Goal: Information Seeking & Learning: Learn about a topic

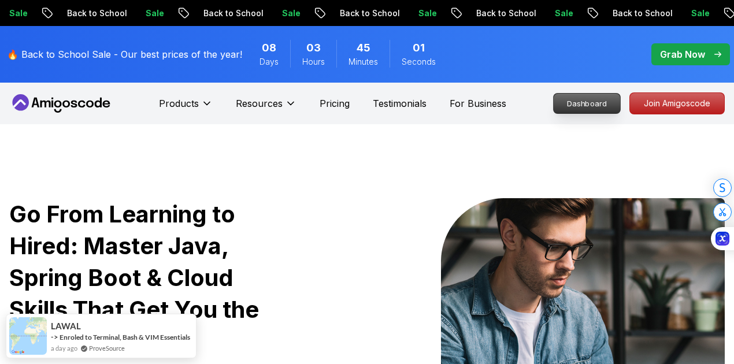
click at [598, 102] on p "Dashboard" at bounding box center [587, 104] width 66 height 20
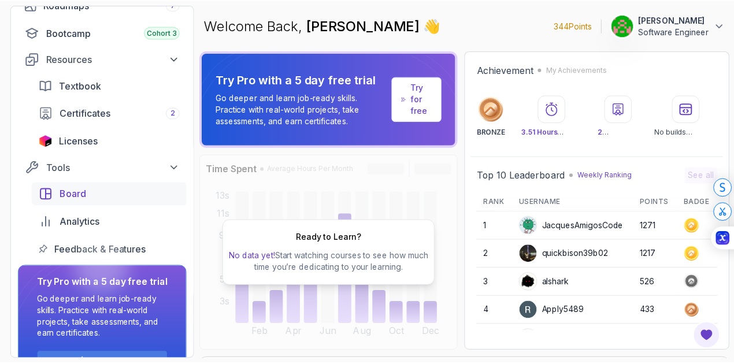
scroll to position [186, 0]
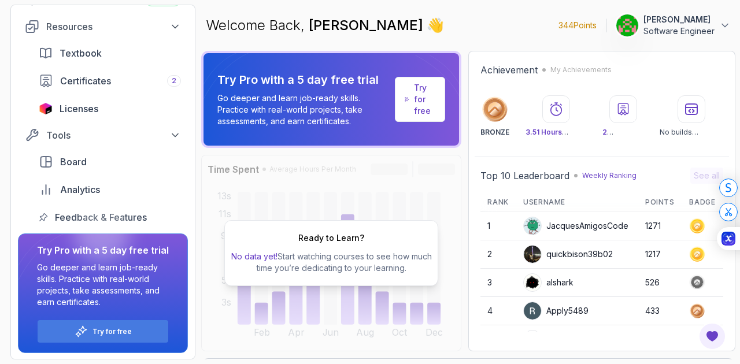
click at [419, 106] on p "Try for free" at bounding box center [424, 99] width 21 height 35
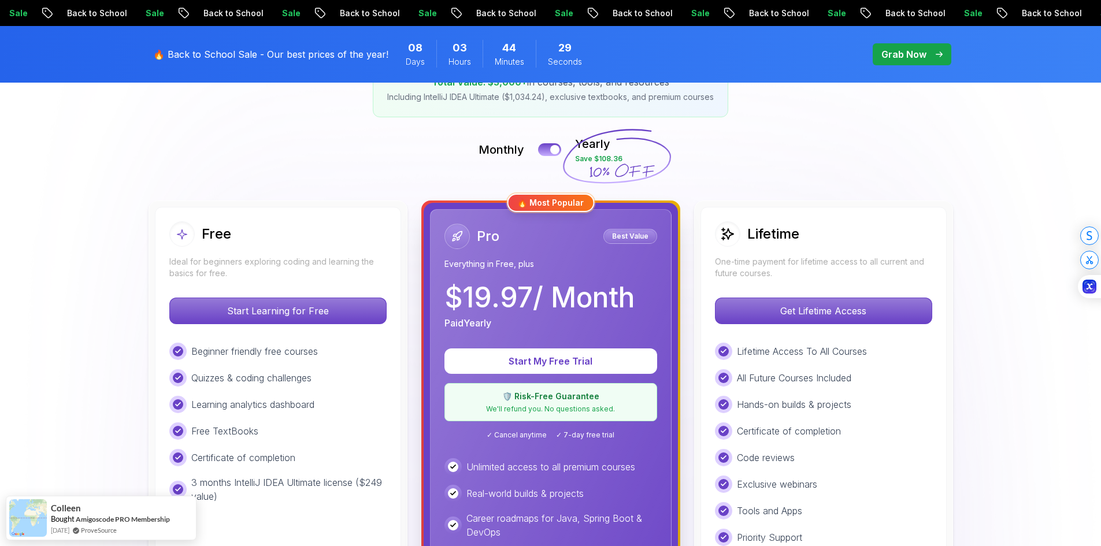
scroll to position [212, 0]
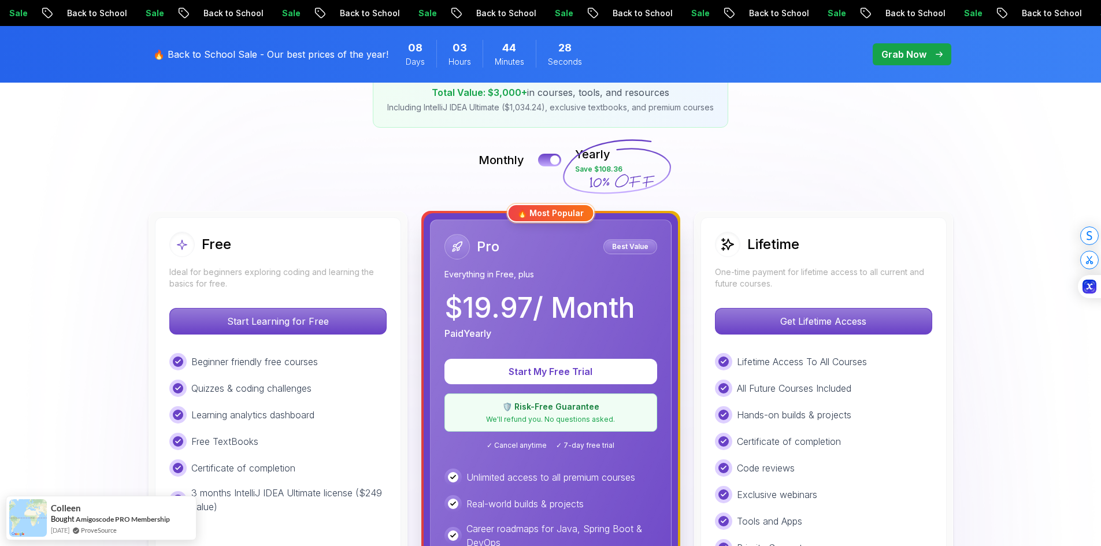
click at [734, 244] on div "Lifetime" at bounding box center [823, 244] width 217 height 25
click at [734, 251] on h2 "Lifetime" at bounding box center [774, 244] width 52 height 19
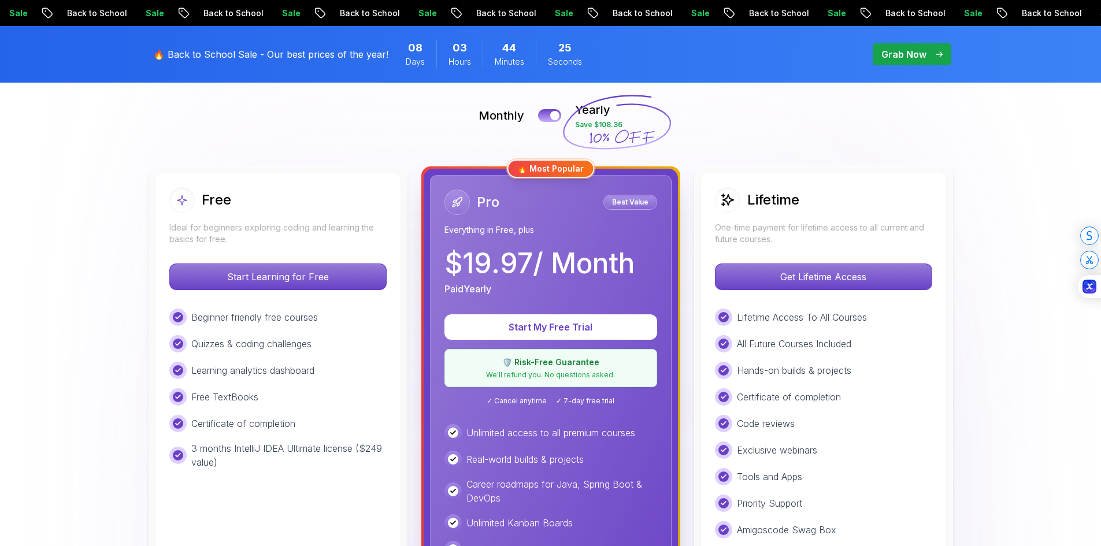
scroll to position [154, 0]
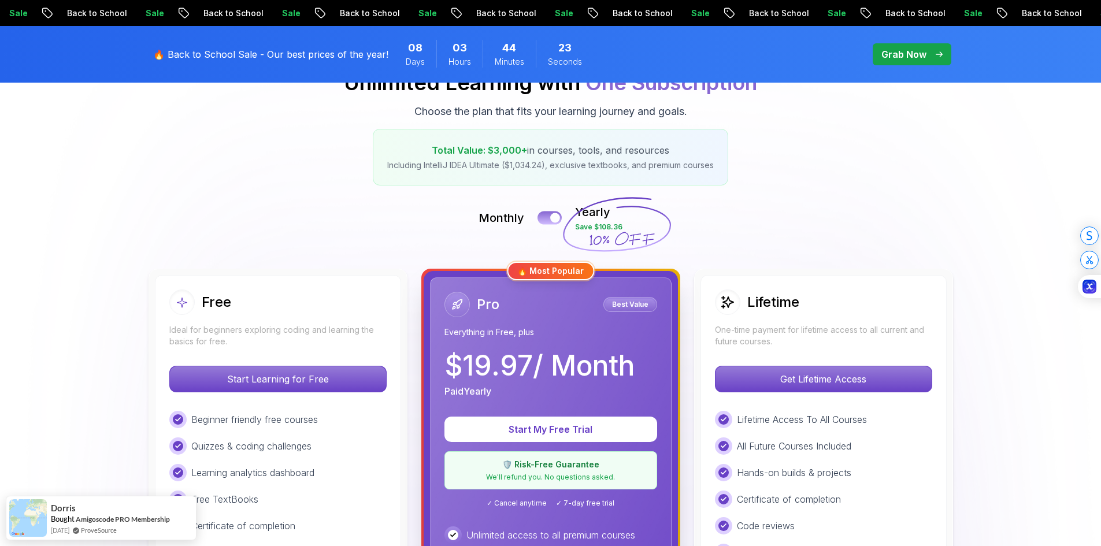
click at [546, 221] on button at bounding box center [550, 217] width 24 height 13
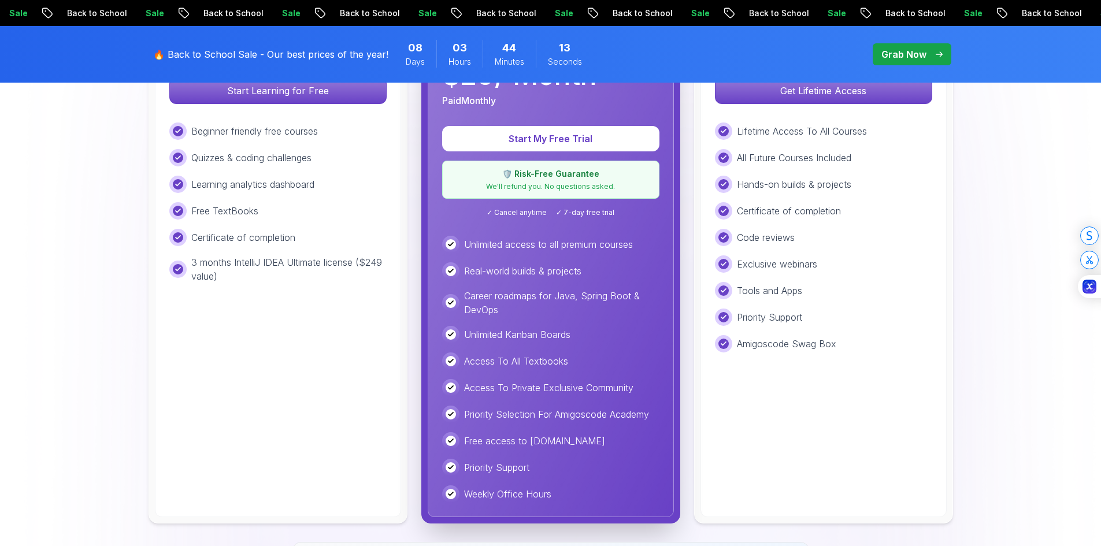
scroll to position [269, 0]
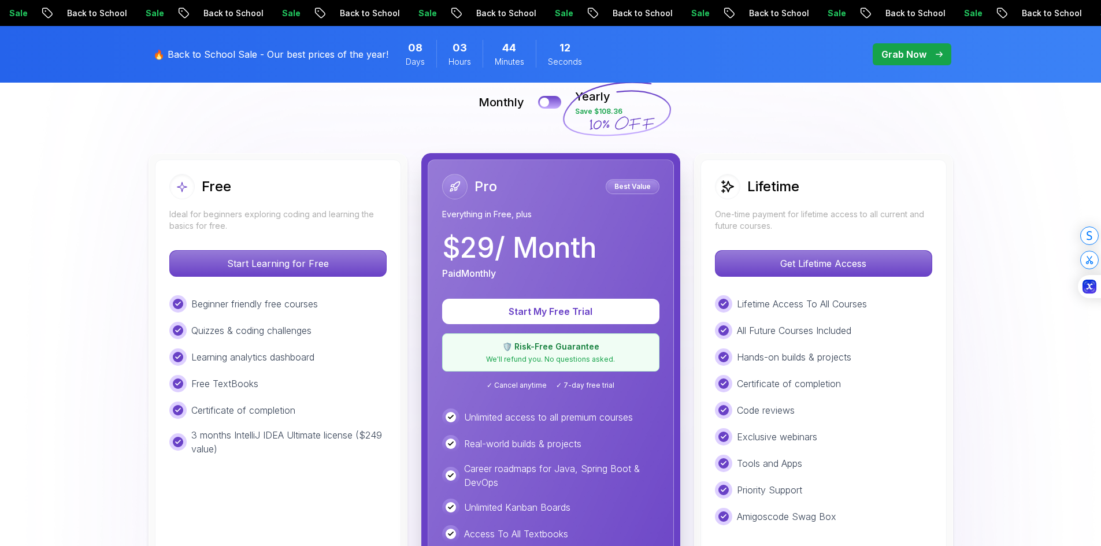
click at [564, 281] on div "Pro Best Value Everything in Free, plus $ 29 / Month Paid Monthly Start My Free…" at bounding box center [551, 425] width 246 height 531
drag, startPoint x: 463, startPoint y: 246, endPoint x: 491, endPoint y: 244, distance: 28.4
click at [491, 244] on p "$ 29 / Month" at bounding box center [519, 248] width 154 height 28
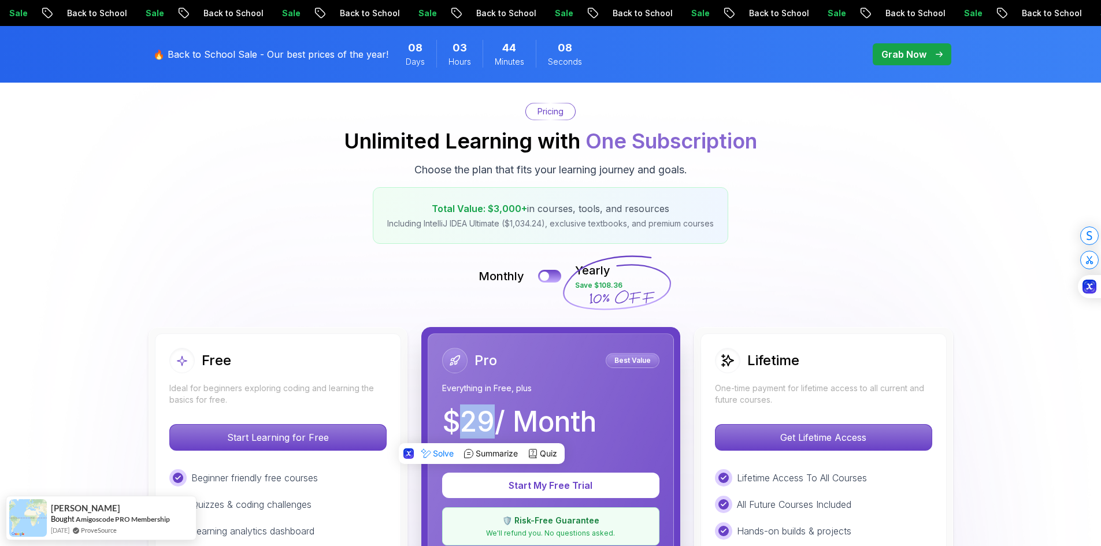
scroll to position [0, 0]
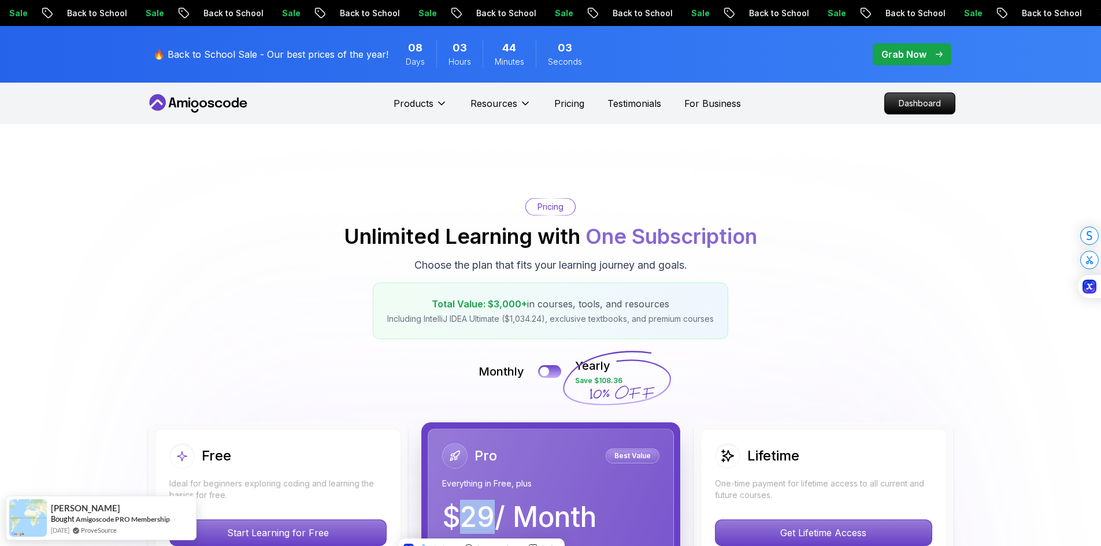
click at [734, 51] on p "Grab Now" at bounding box center [904, 54] width 45 height 14
click at [734, 61] on p "Grab Now" at bounding box center [904, 54] width 45 height 14
click at [491, 53] on div "43 Minutes" at bounding box center [509, 54] width 53 height 28
click at [616, 47] on div "🔥 Back to School Sale - Our best prices of the year! 08 Days 03 Hours 43 Minute…" at bounding box center [550, 54] width 809 height 57
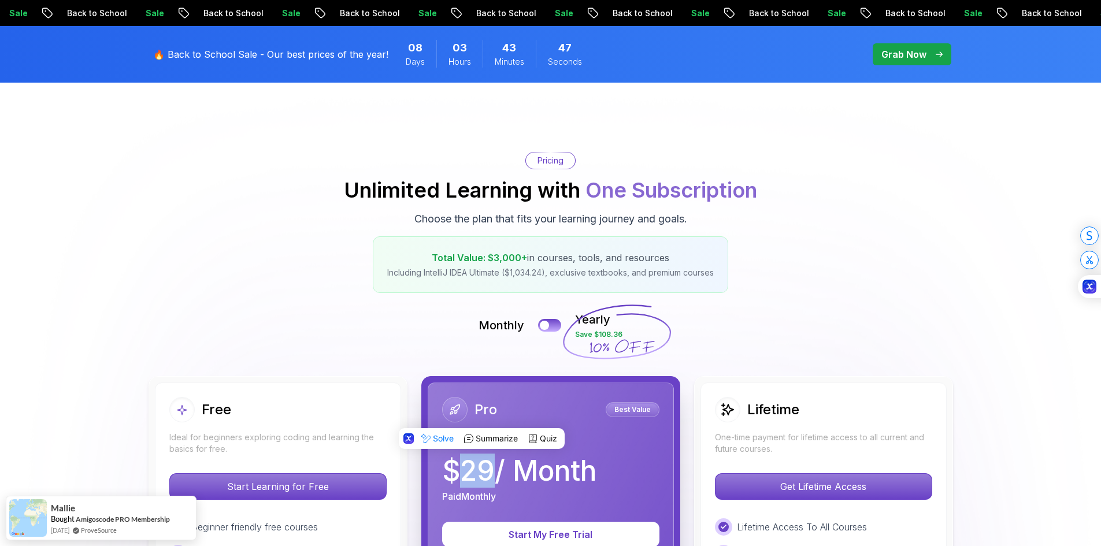
scroll to position [116, 0]
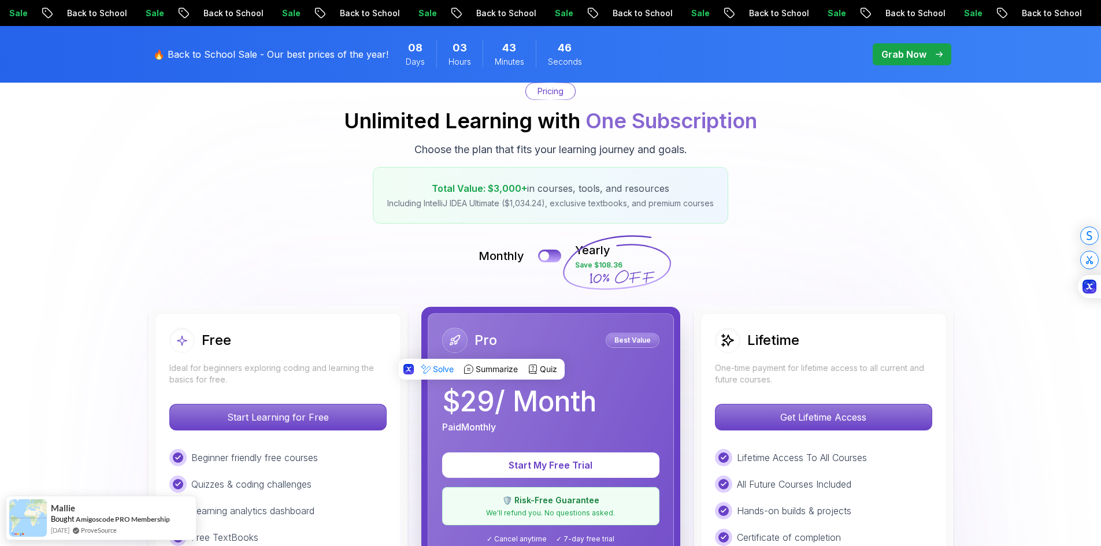
click at [734, 342] on h2 "Lifetime" at bounding box center [774, 340] width 52 height 19
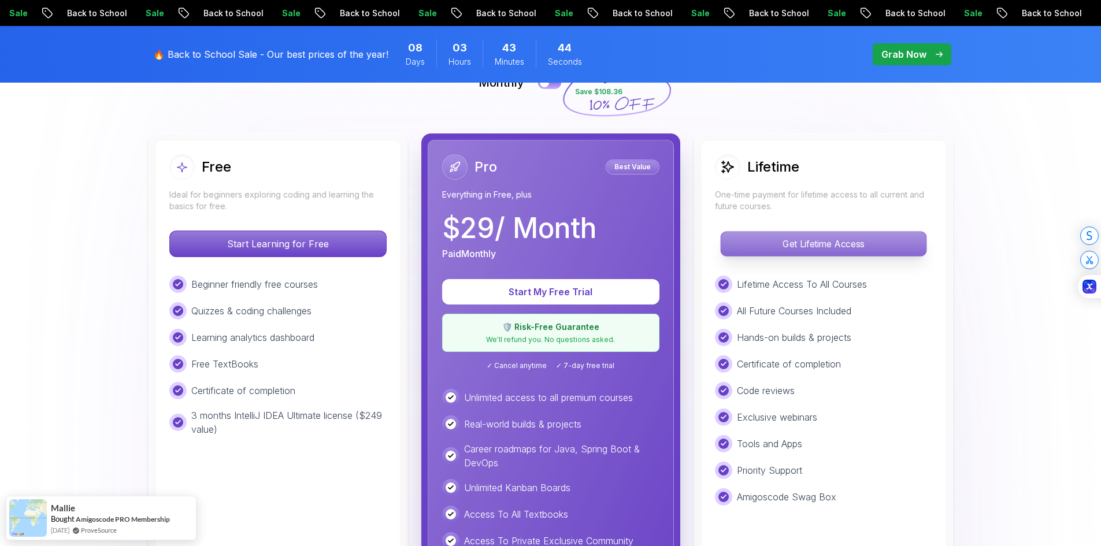
click at [734, 250] on p "Get Lifetime Access" at bounding box center [823, 244] width 205 height 24
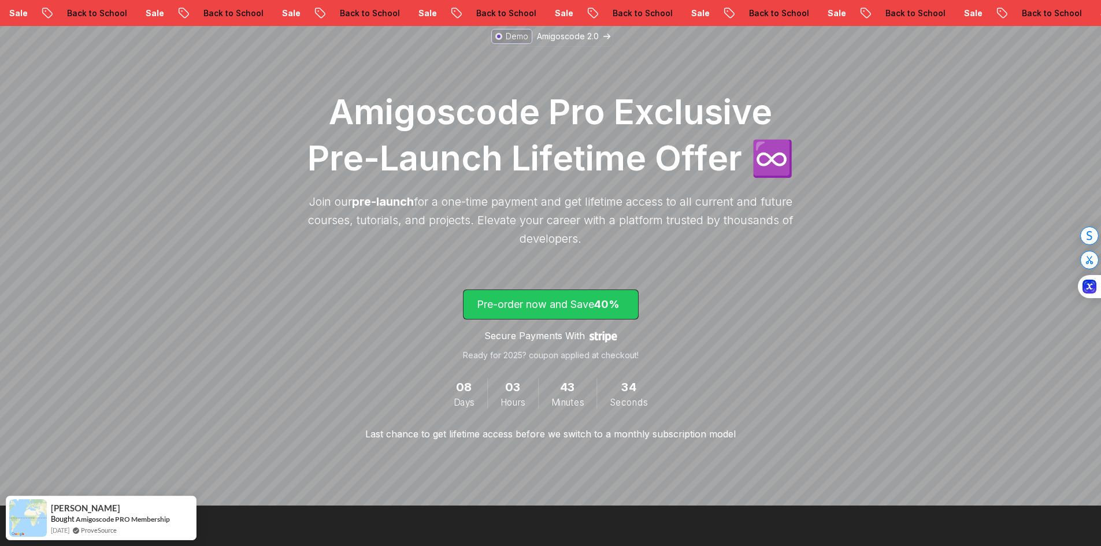
scroll to position [231, 0]
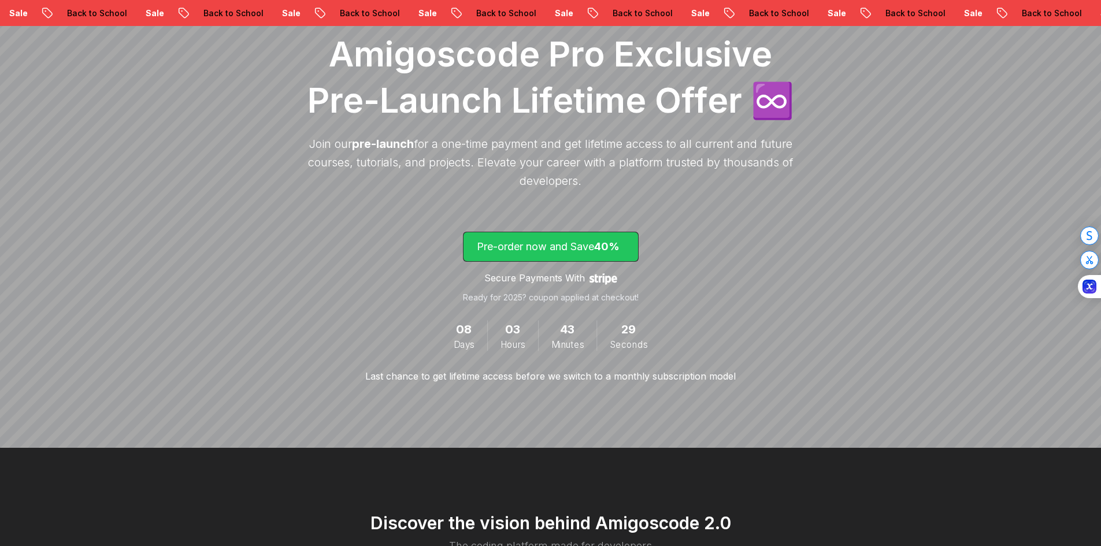
click at [545, 253] on p "Pre-order now and Save 40%" at bounding box center [551, 247] width 148 height 16
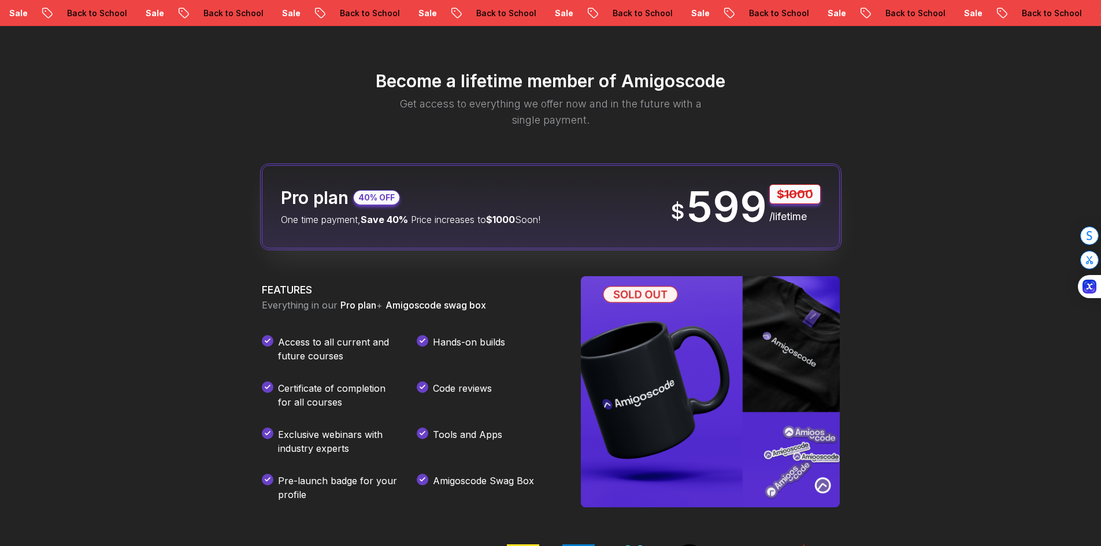
scroll to position [1362, 0]
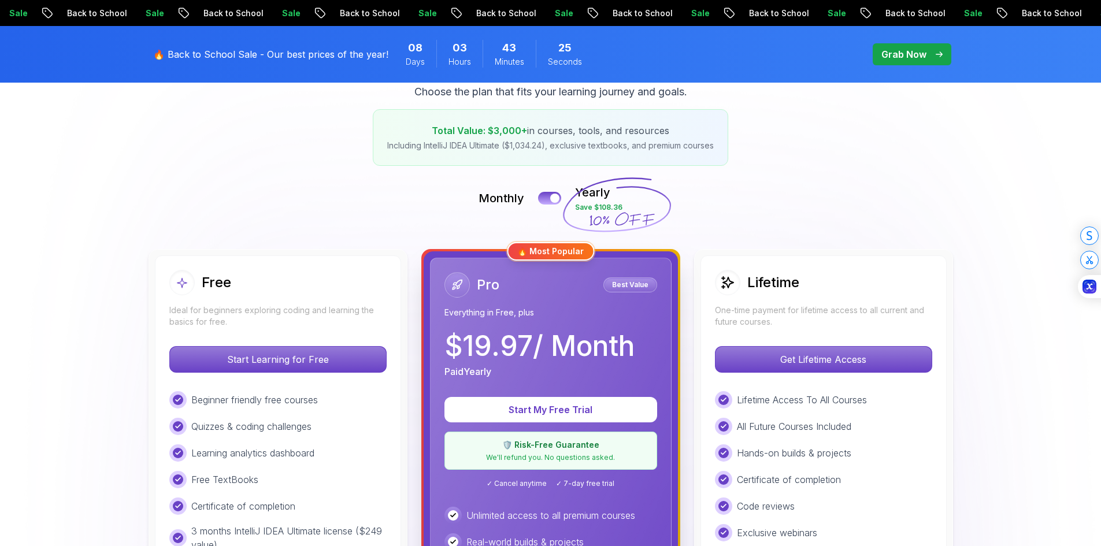
scroll to position [272, 0]
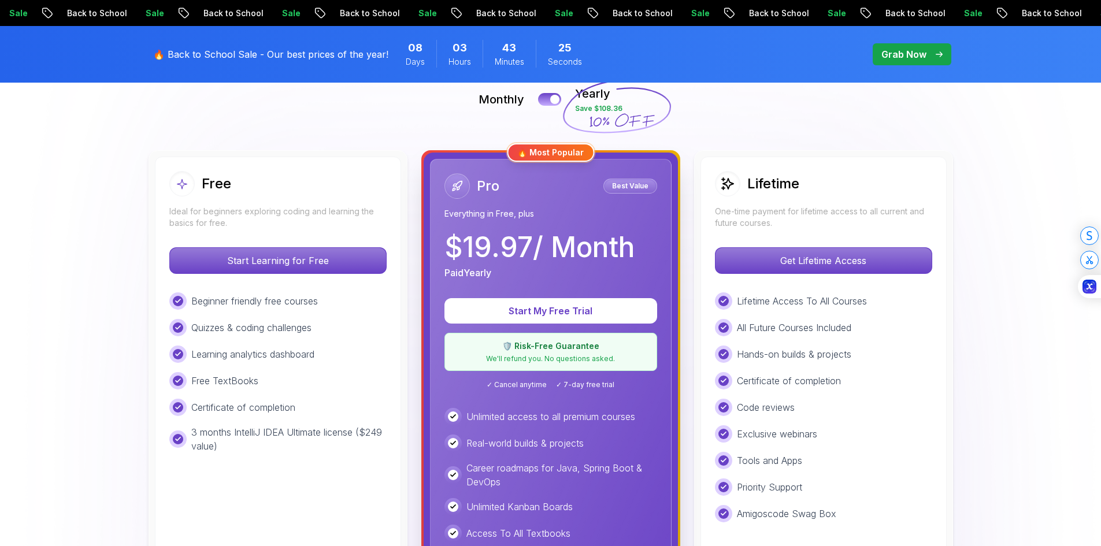
click at [582, 188] on div "Pro Best Value Everything in Free, plus" at bounding box center [551, 196] width 213 height 46
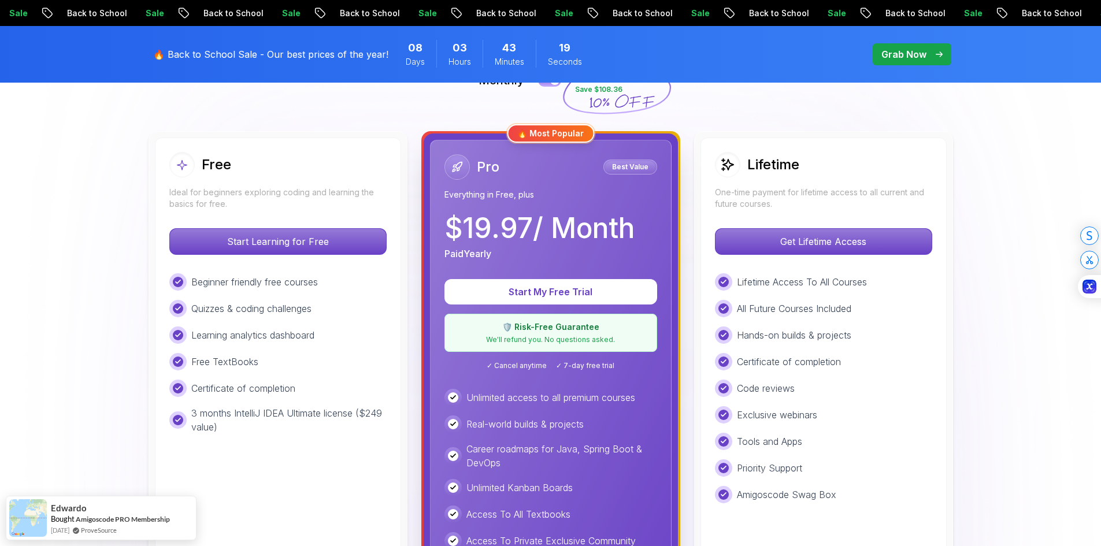
scroll to position [289, 0]
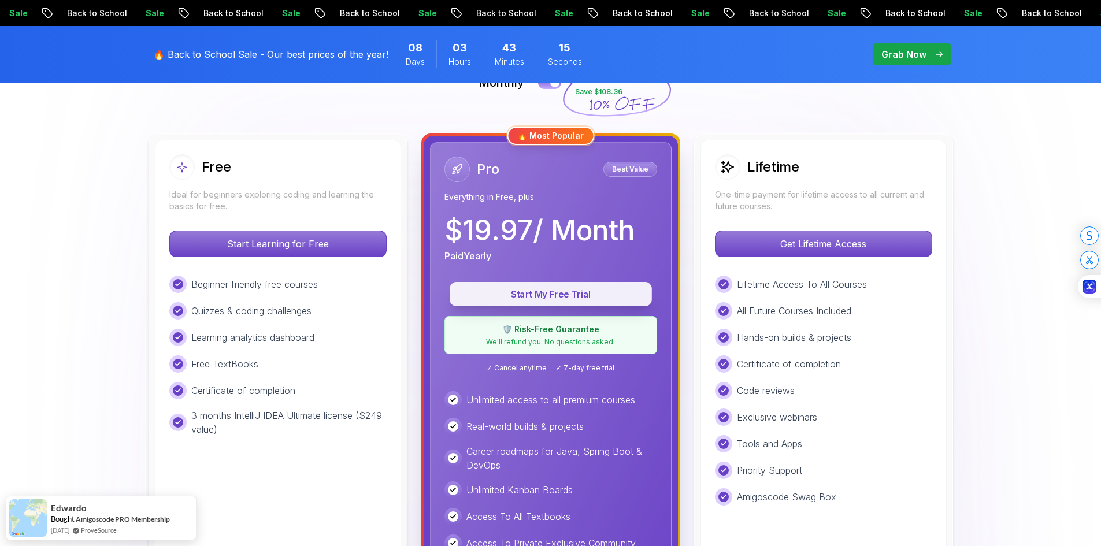
click at [549, 299] on p "Start My Free Trial" at bounding box center [551, 294] width 176 height 13
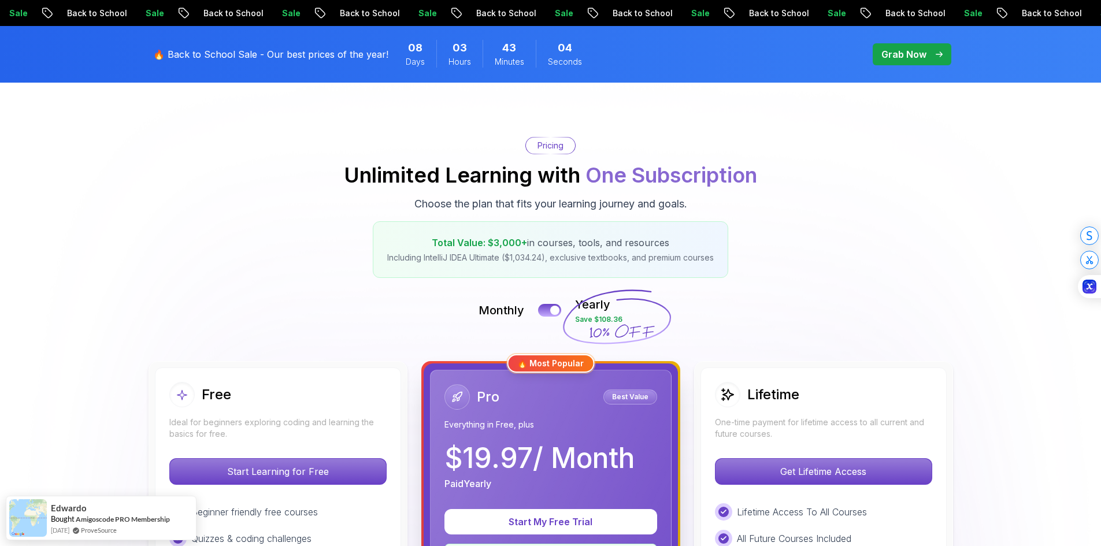
scroll to position [58, 0]
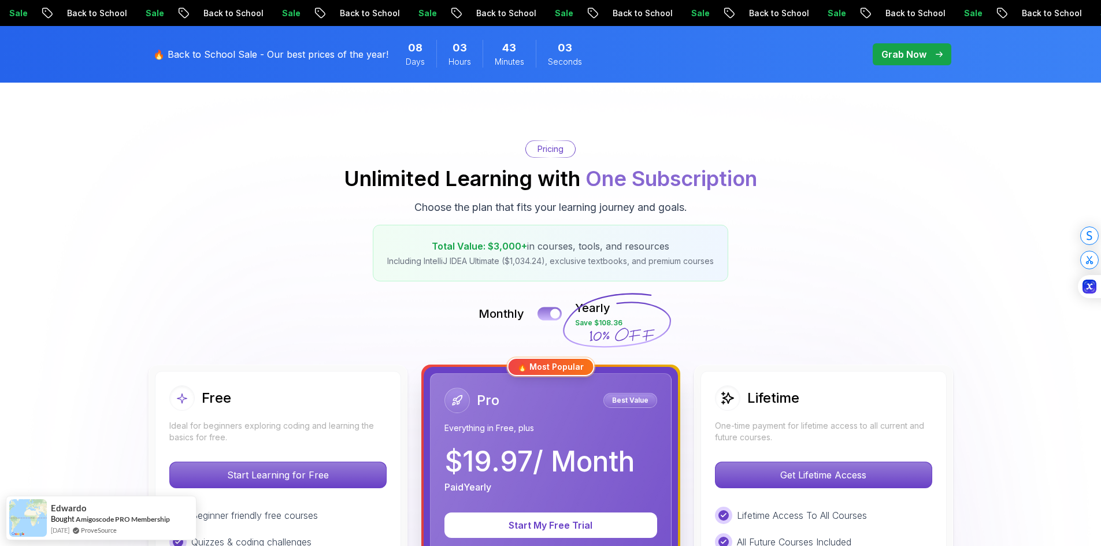
click at [546, 317] on button at bounding box center [550, 313] width 24 height 13
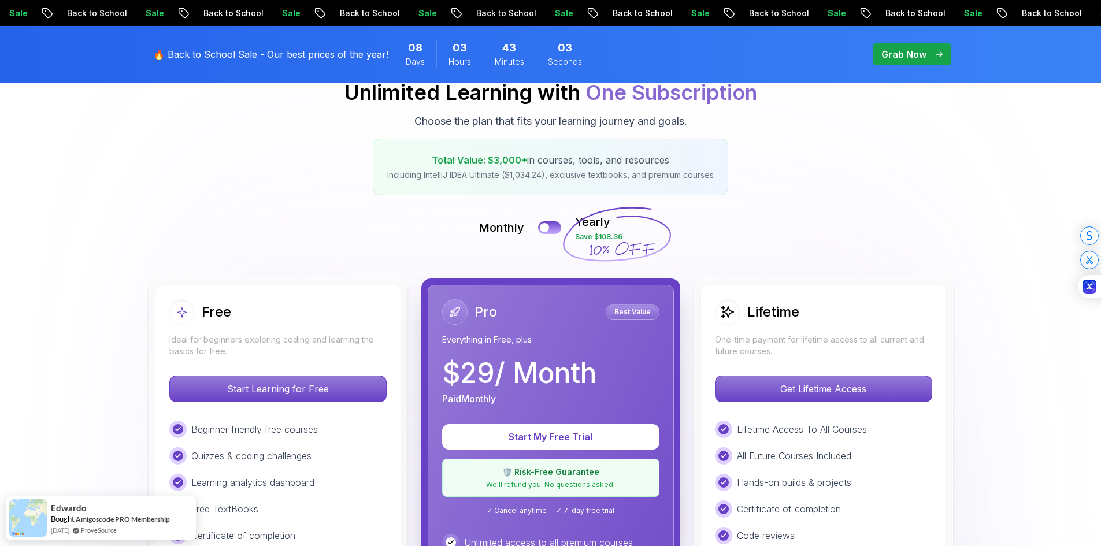
scroll to position [231, 0]
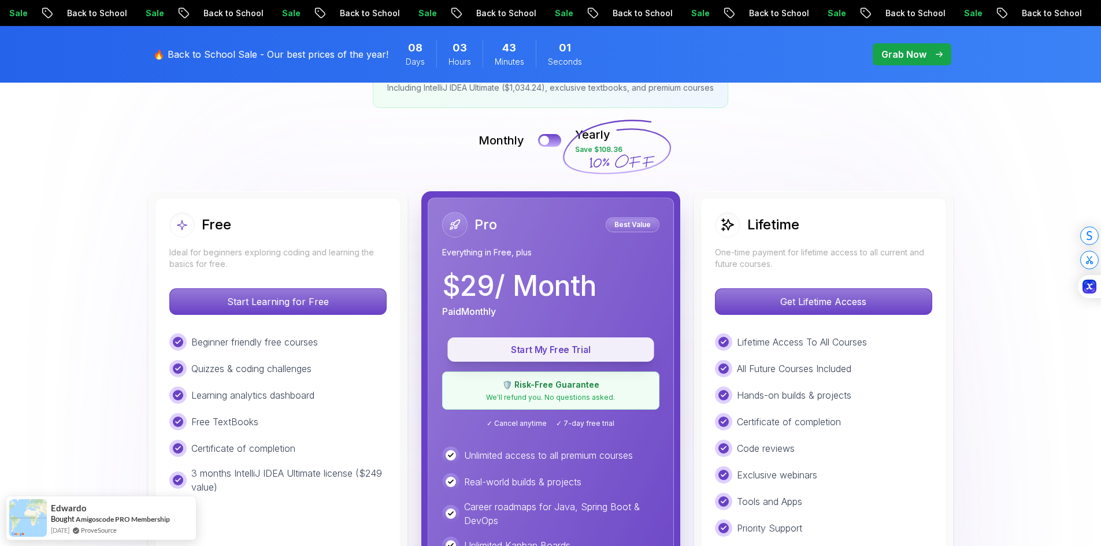
click at [549, 351] on p "Start My Free Trial" at bounding box center [551, 349] width 180 height 13
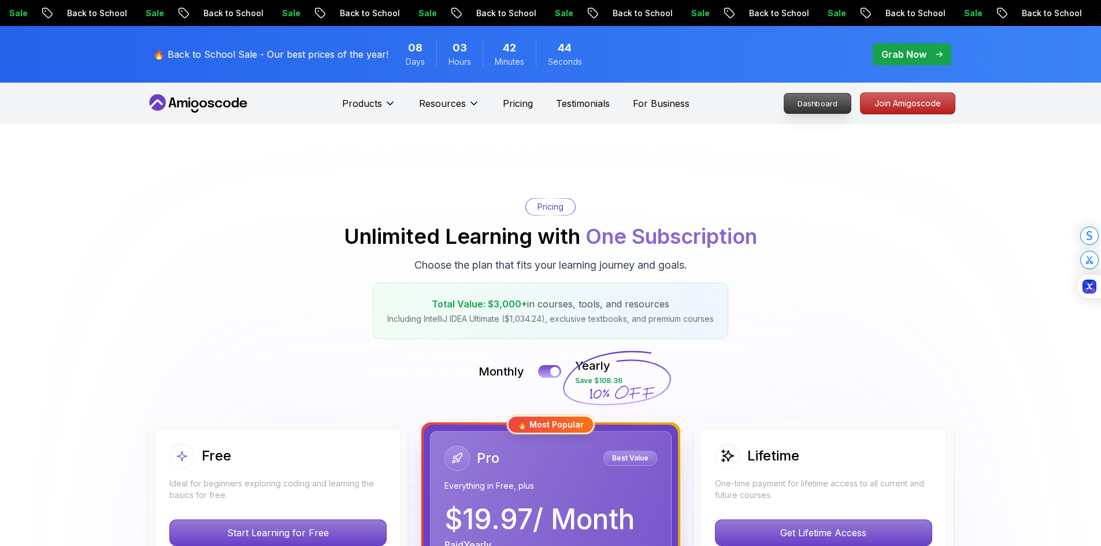
click at [823, 102] on p "Dashboard" at bounding box center [818, 104] width 66 height 20
click at [811, 101] on p "Dashboard" at bounding box center [818, 104] width 66 height 20
drag, startPoint x: 820, startPoint y: 98, endPoint x: 702, endPoint y: 94, distance: 118.0
click at [820, 99] on p "Dashboard" at bounding box center [818, 103] width 70 height 21
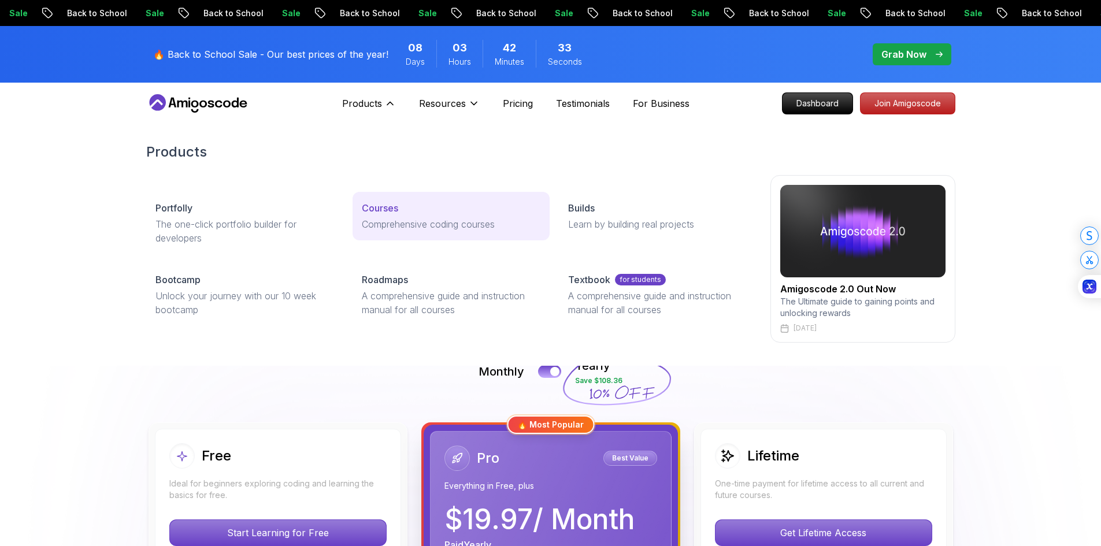
click at [401, 221] on p "Comprehensive coding courses" at bounding box center [451, 224] width 179 height 14
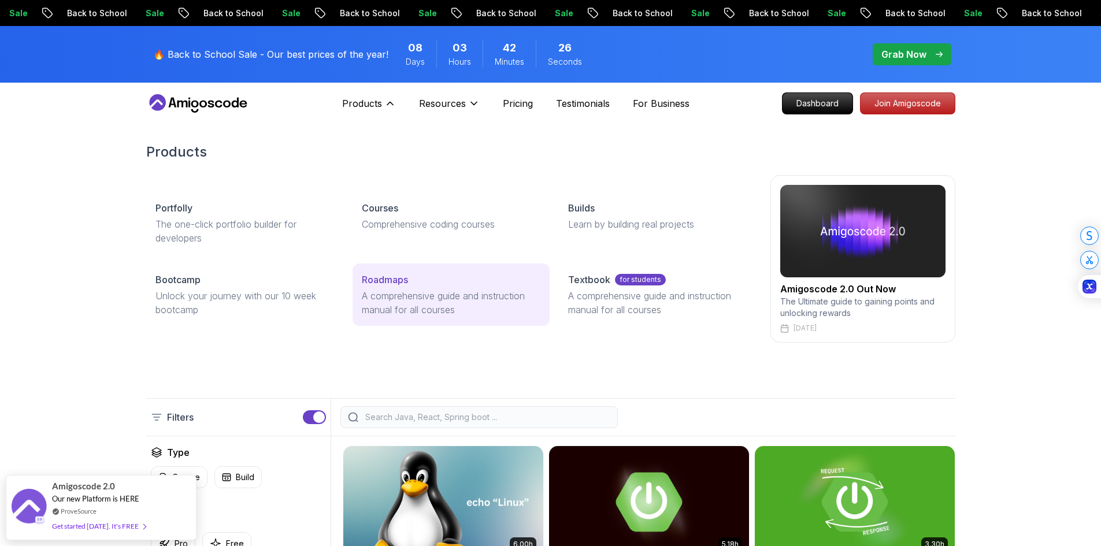
click at [409, 294] on p "A comprehensive guide and instruction manual for all courses" at bounding box center [451, 303] width 179 height 28
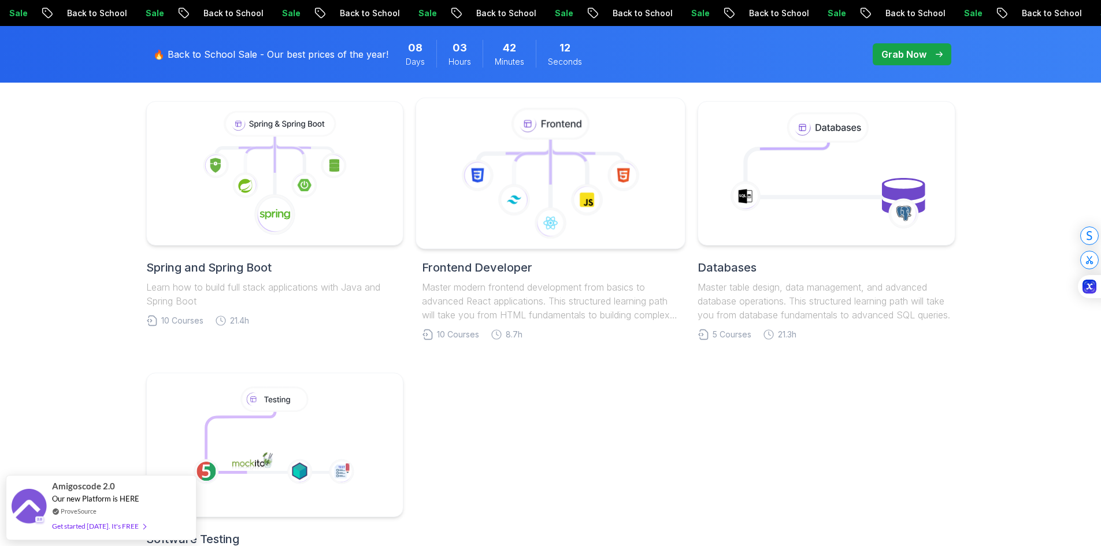
scroll to position [520, 0]
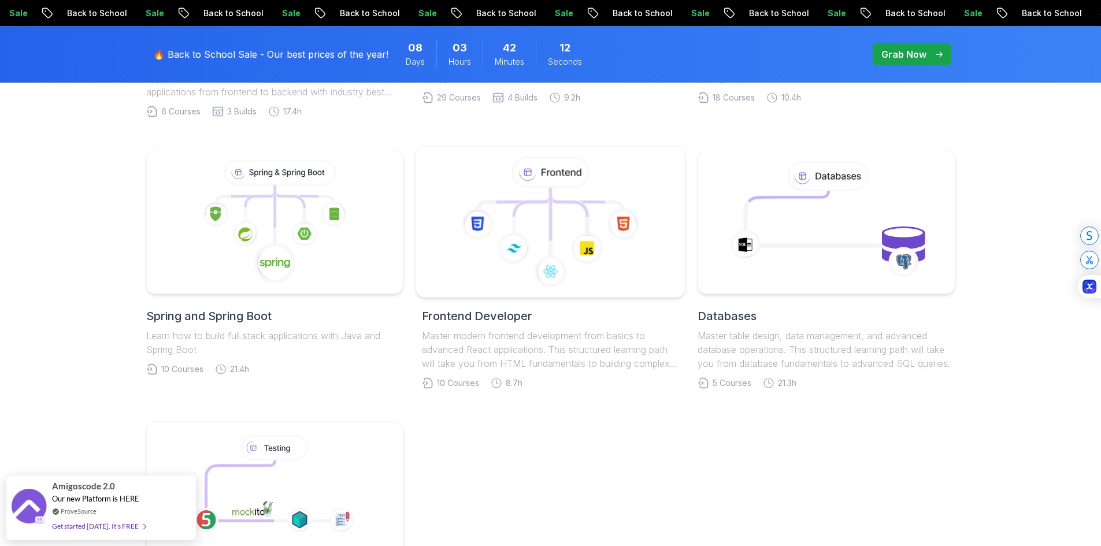
click at [572, 211] on icon at bounding box center [569, 214] width 36 height 39
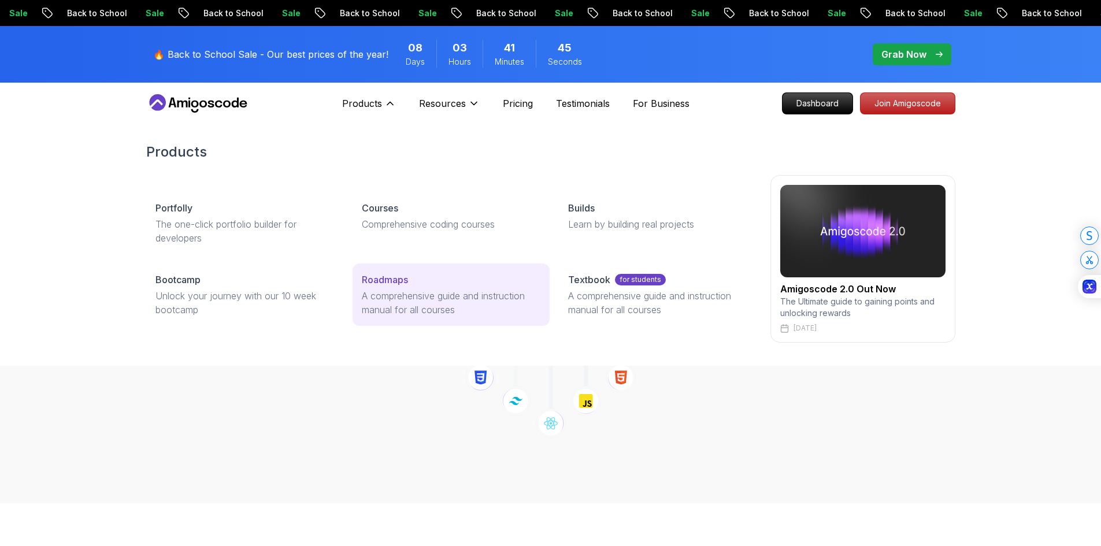
click at [405, 291] on p "A comprehensive guide and instruction manual for all courses" at bounding box center [451, 303] width 179 height 28
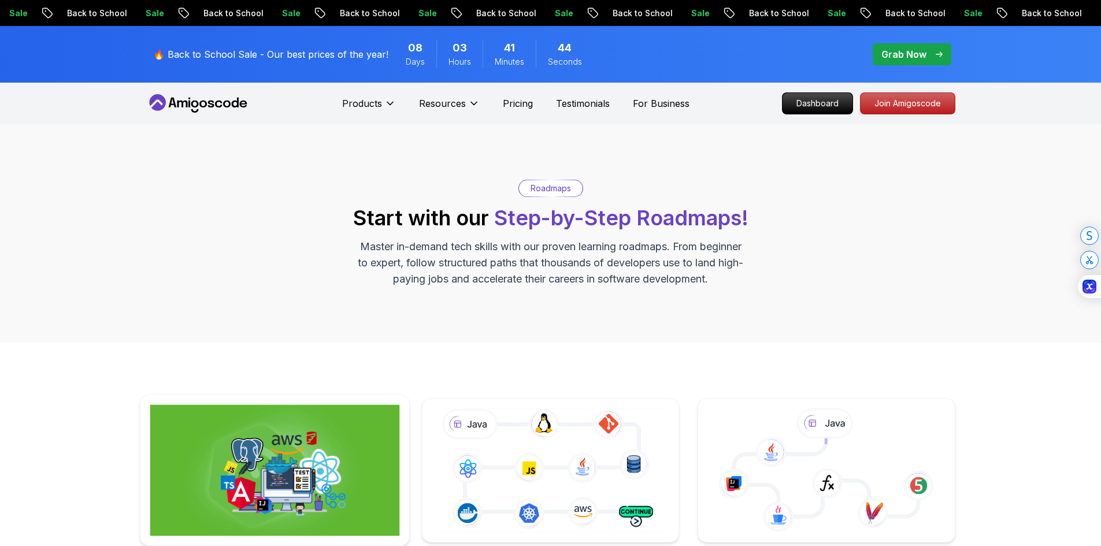
scroll to position [173, 0]
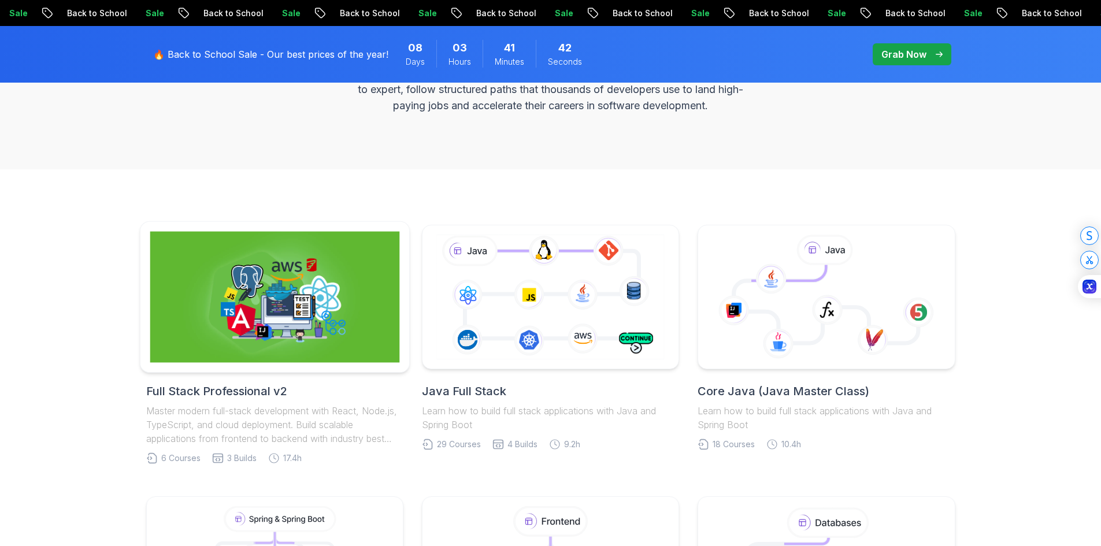
click at [357, 315] on img at bounding box center [275, 297] width 250 height 131
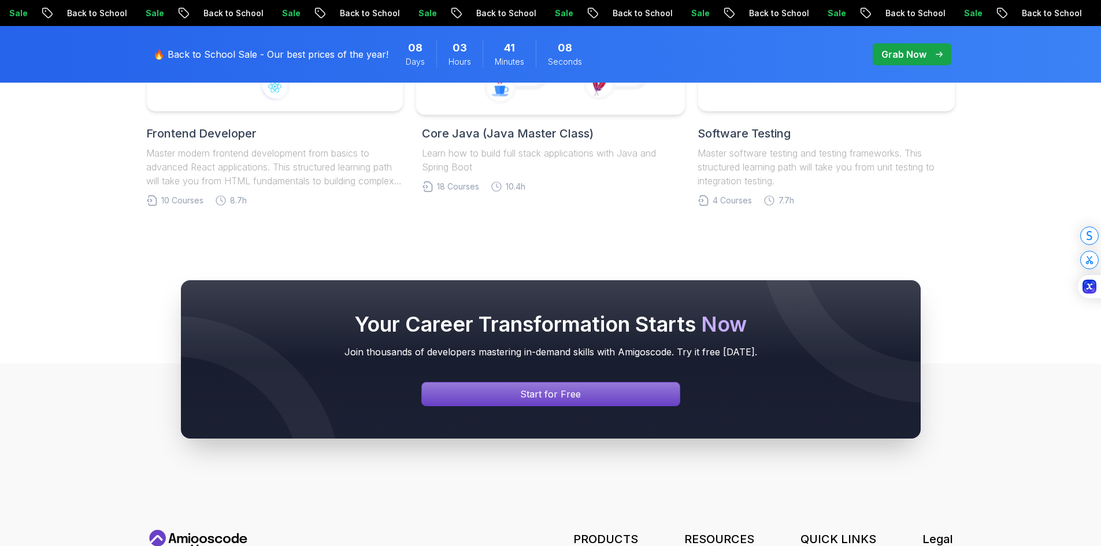
scroll to position [2371, 0]
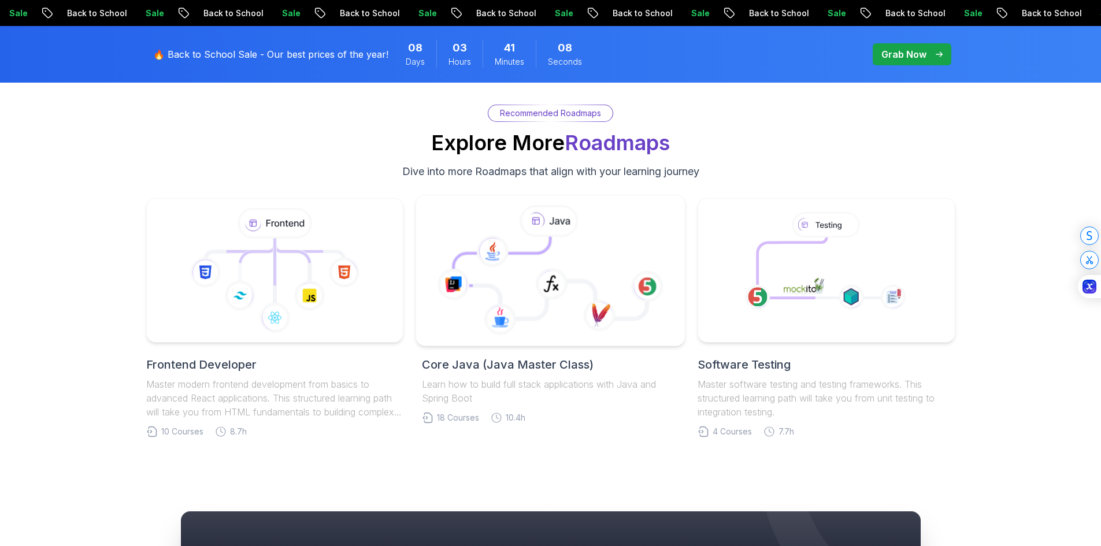
click at [539, 248] on icon at bounding box center [501, 261] width 97 height 49
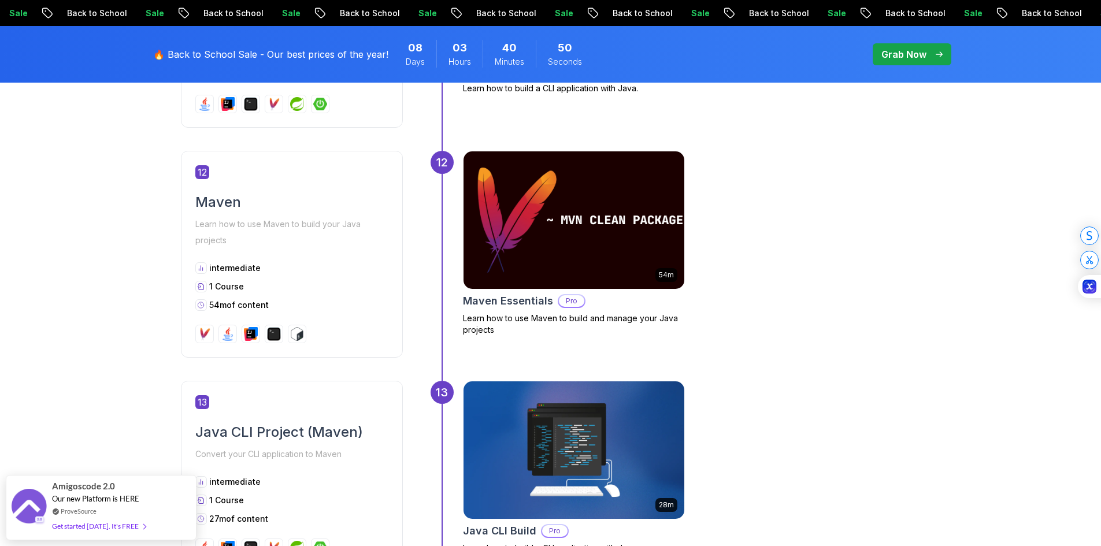
scroll to position [3353, 0]
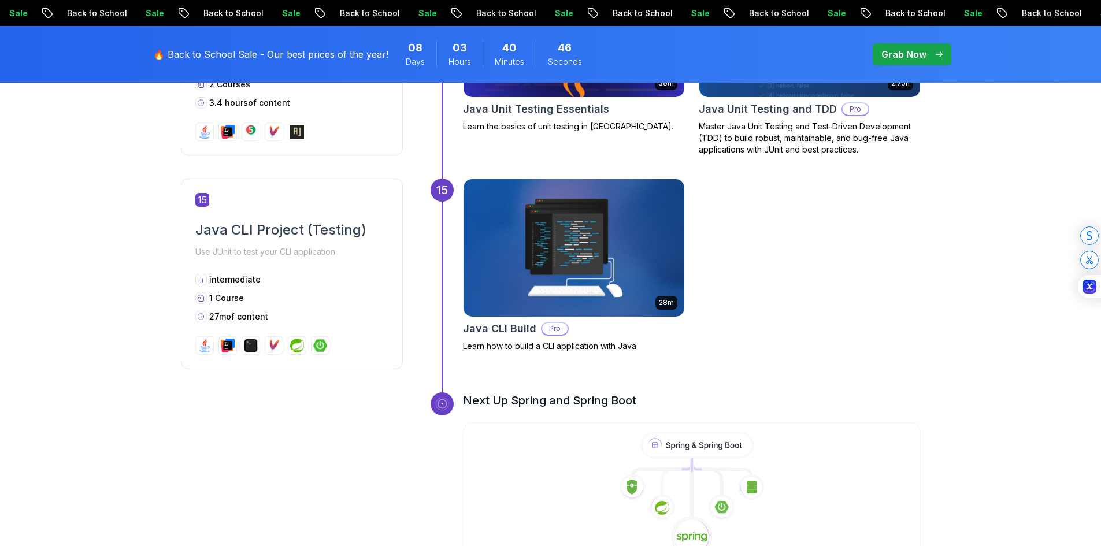
scroll to position [3932, 0]
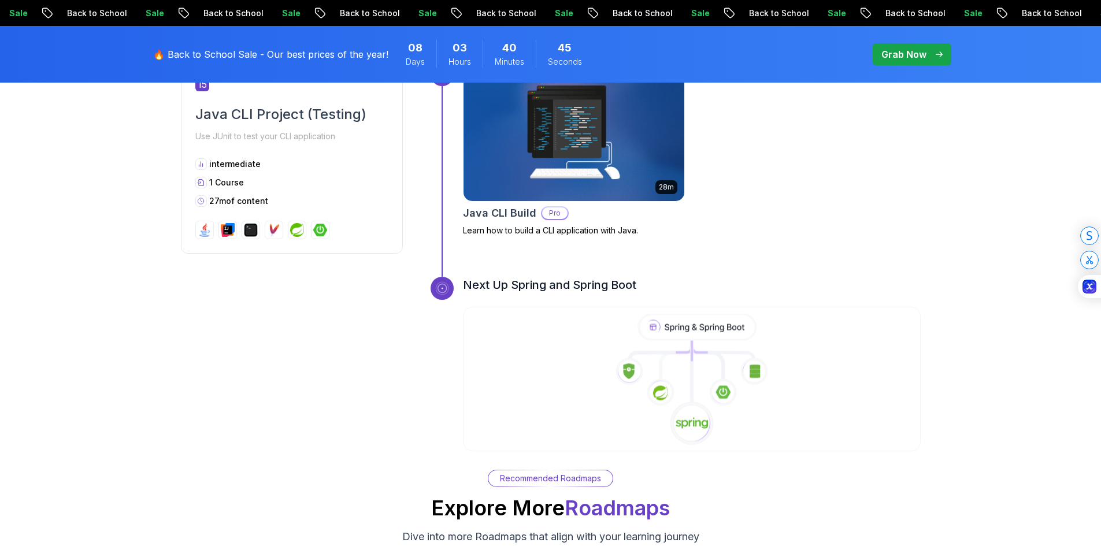
click at [568, 332] on icon at bounding box center [692, 380] width 460 height 132
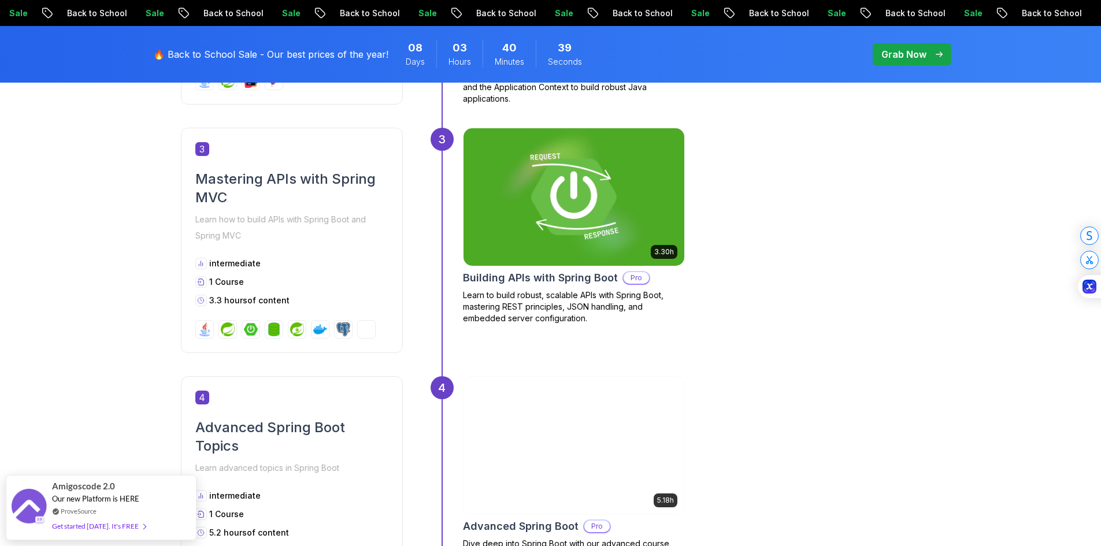
scroll to position [1041, 0]
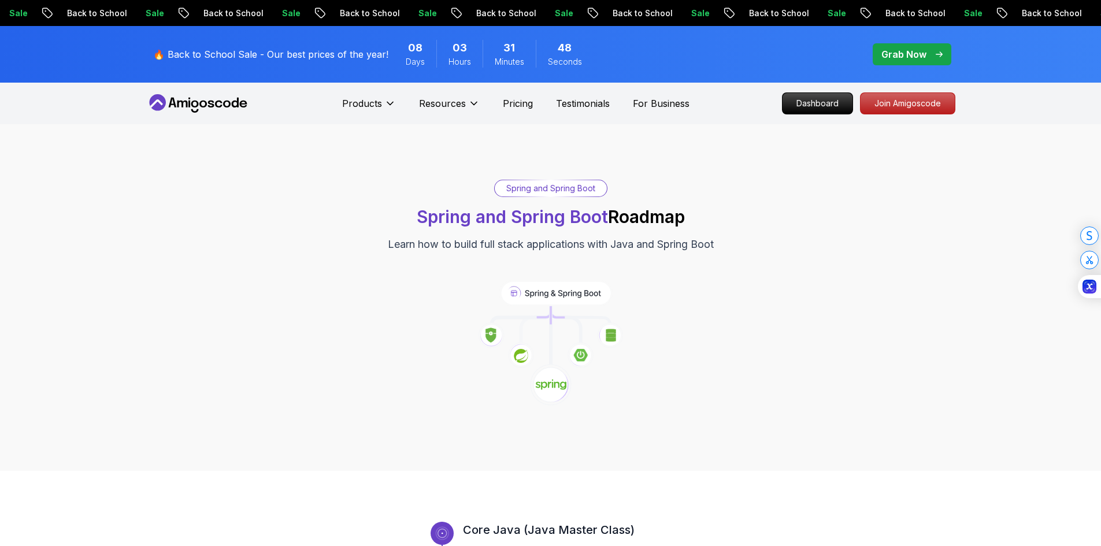
click at [317, 58] on p "🔥 Back to School Sale - Our best prices of the year!" at bounding box center [270, 54] width 235 height 14
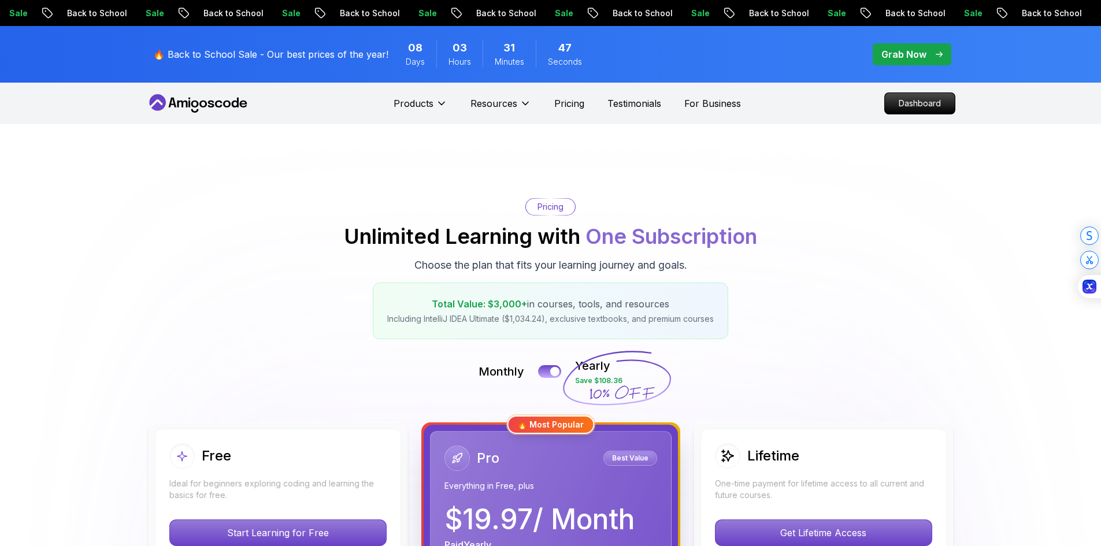
click at [416, 62] on span "Days" at bounding box center [415, 62] width 19 height 12
click at [417, 63] on span "Days" at bounding box center [415, 62] width 19 height 12
click at [423, 56] on div "08 Days" at bounding box center [415, 54] width 42 height 28
